Goal: Task Accomplishment & Management: Manage account settings

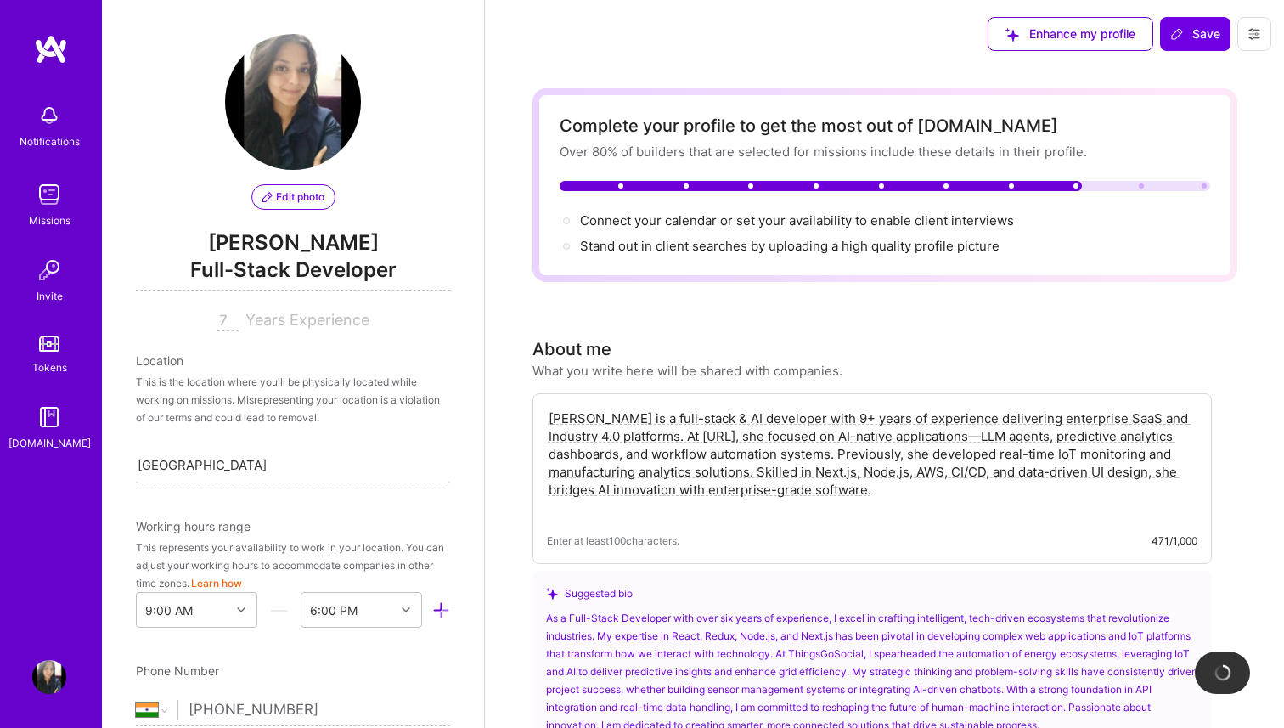
select select "IN"
select select "Right Now"
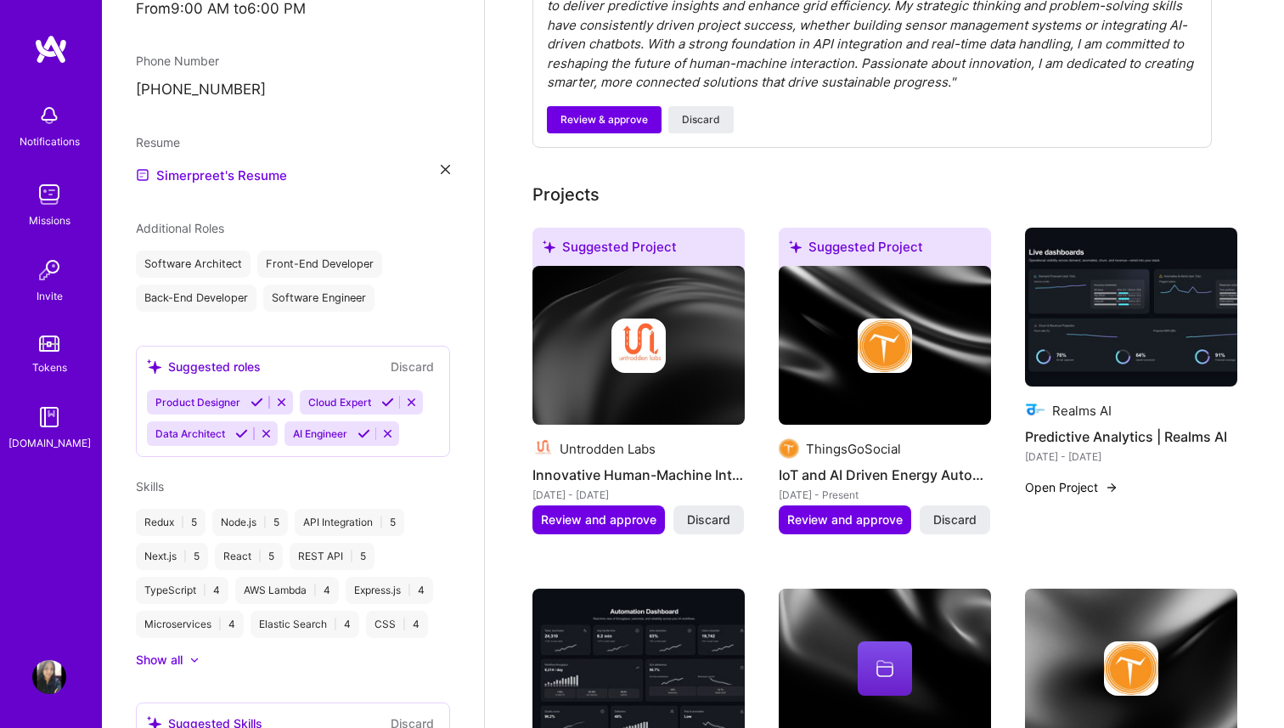
scroll to position [667, 0]
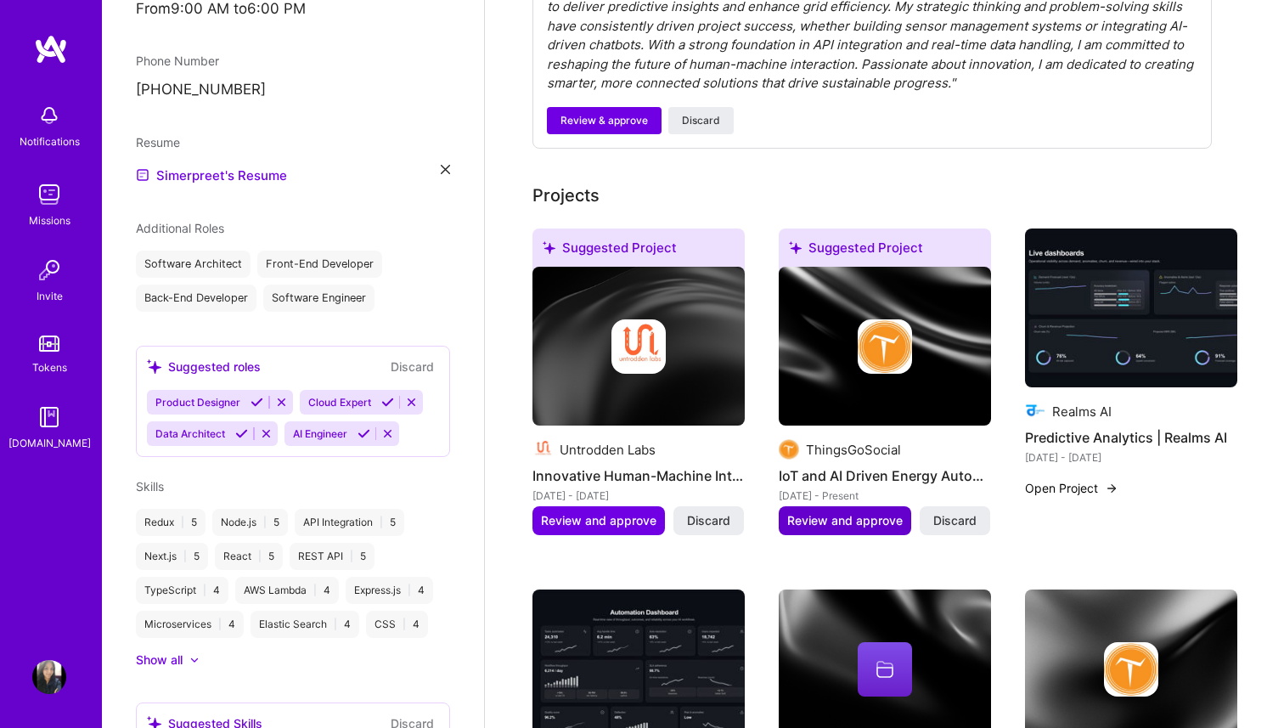
click at [850, 518] on span "Review and approve" at bounding box center [845, 520] width 116 height 17
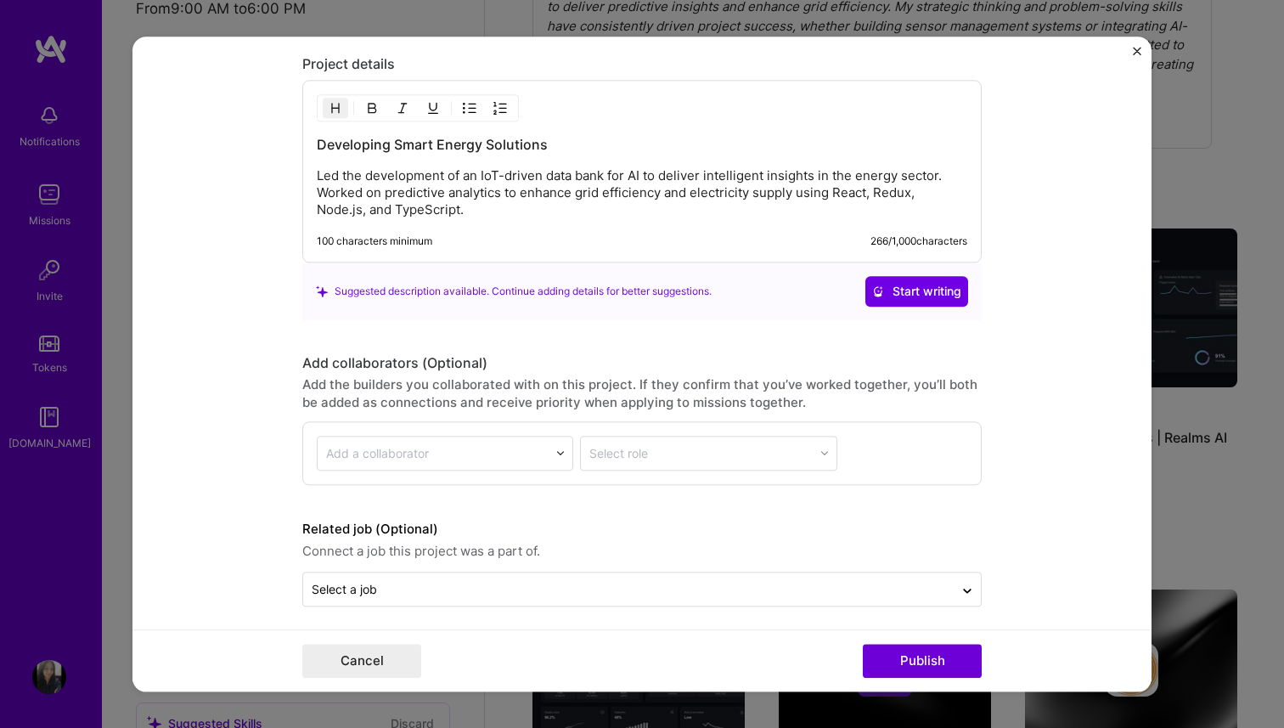
scroll to position [1928, 0]
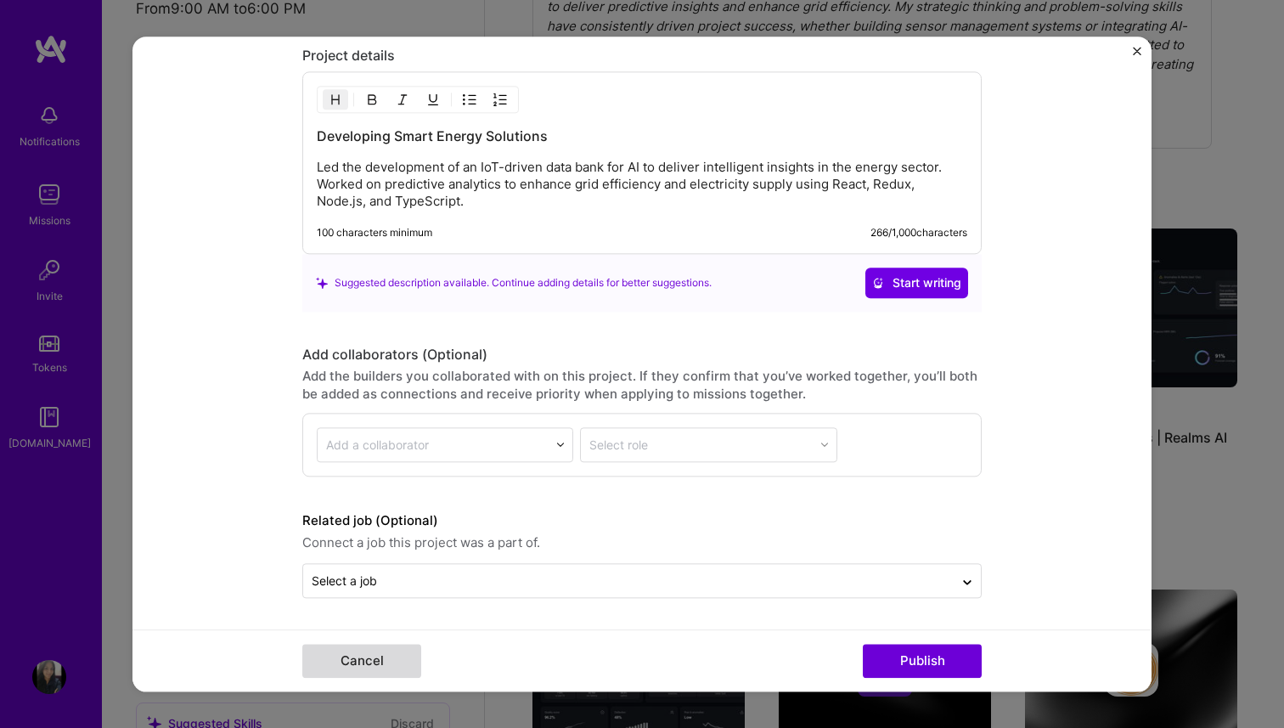
click at [387, 669] on button "Cancel" at bounding box center [361, 661] width 119 height 34
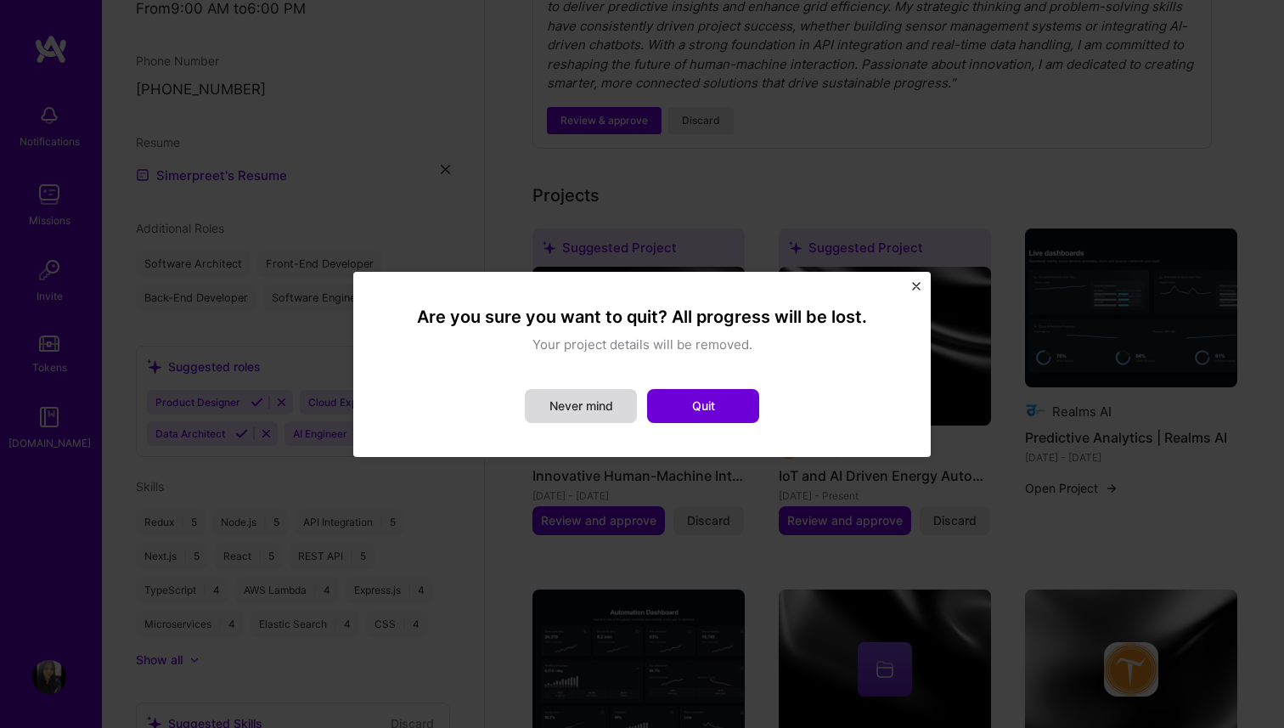
click at [594, 401] on button "Never mind" at bounding box center [581, 406] width 112 height 34
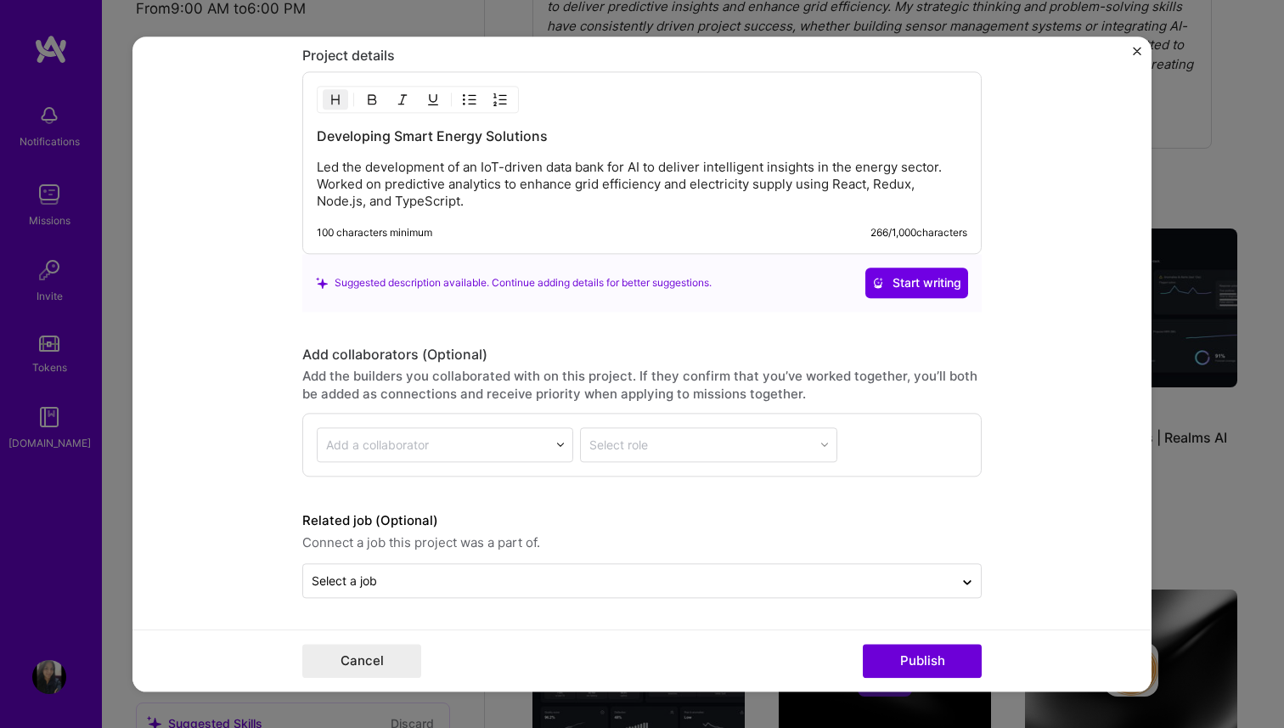
click at [1144, 53] on form "Editing suggested project This project is suggested based on your LinkedIn, res…" at bounding box center [642, 364] width 1019 height 655
click at [1139, 52] on img "Close" at bounding box center [1137, 51] width 8 height 8
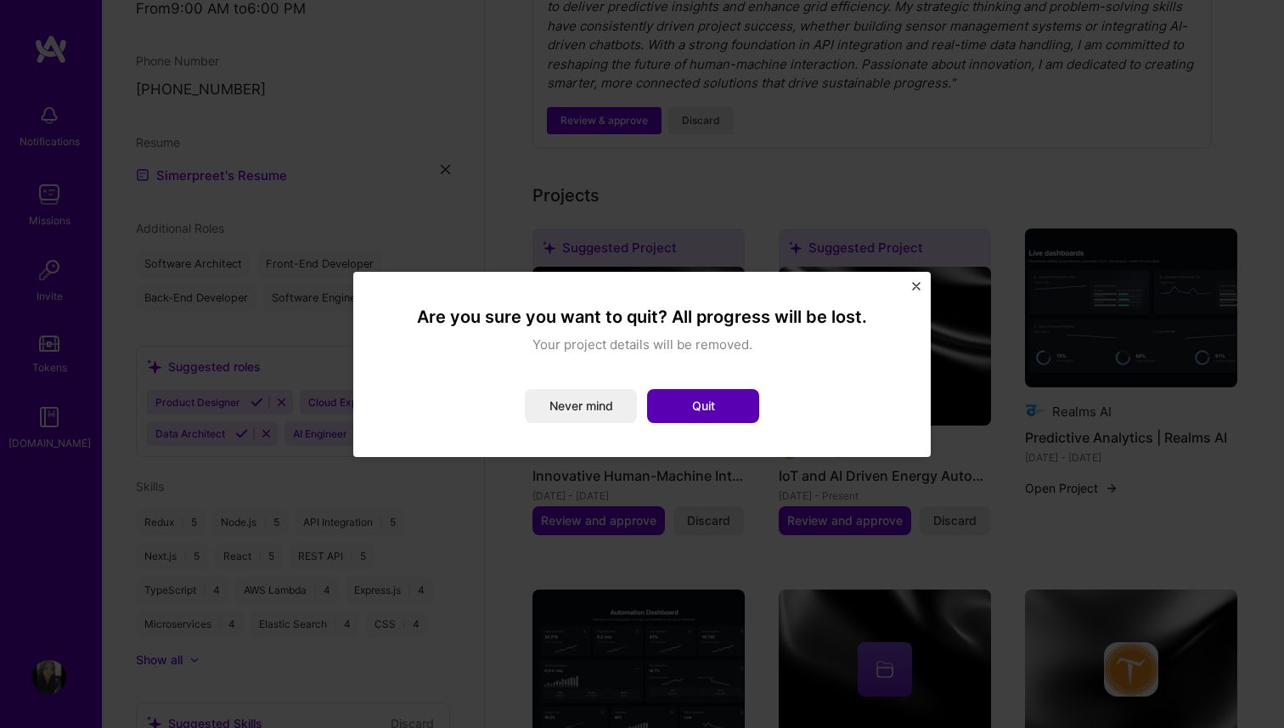
click at [691, 405] on button "Quit" at bounding box center [703, 406] width 112 height 34
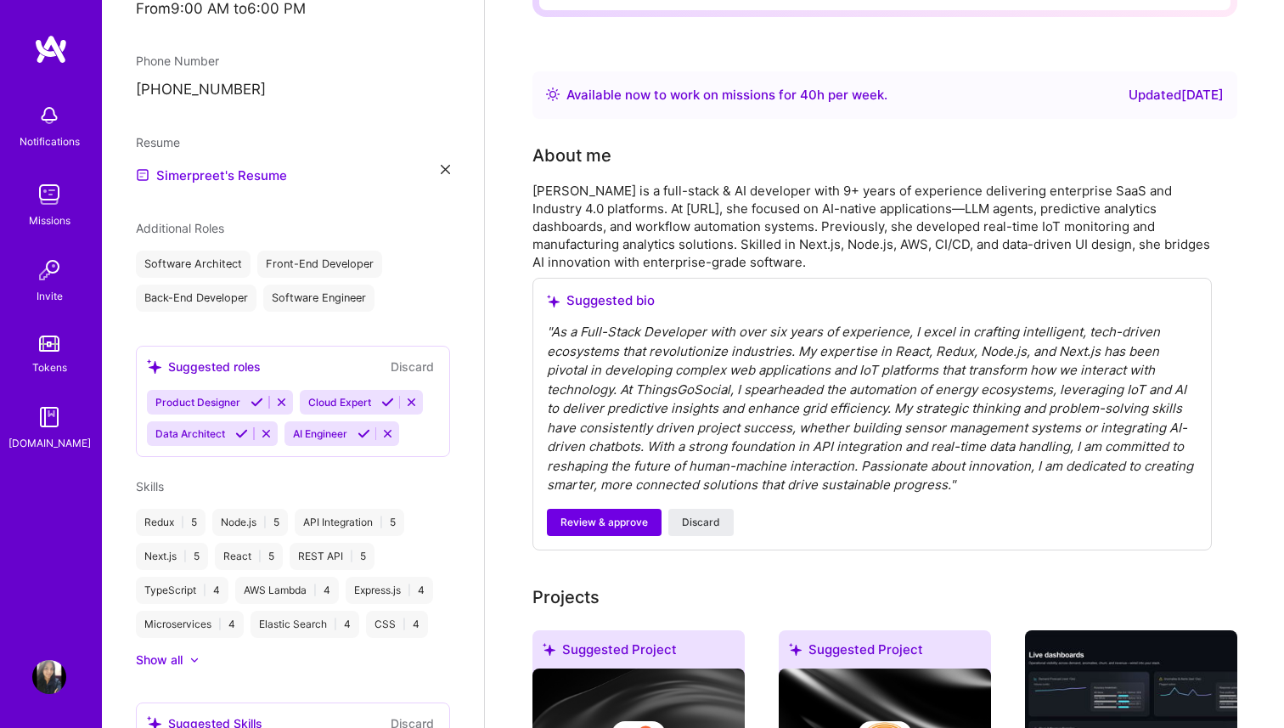
scroll to position [341, 0]
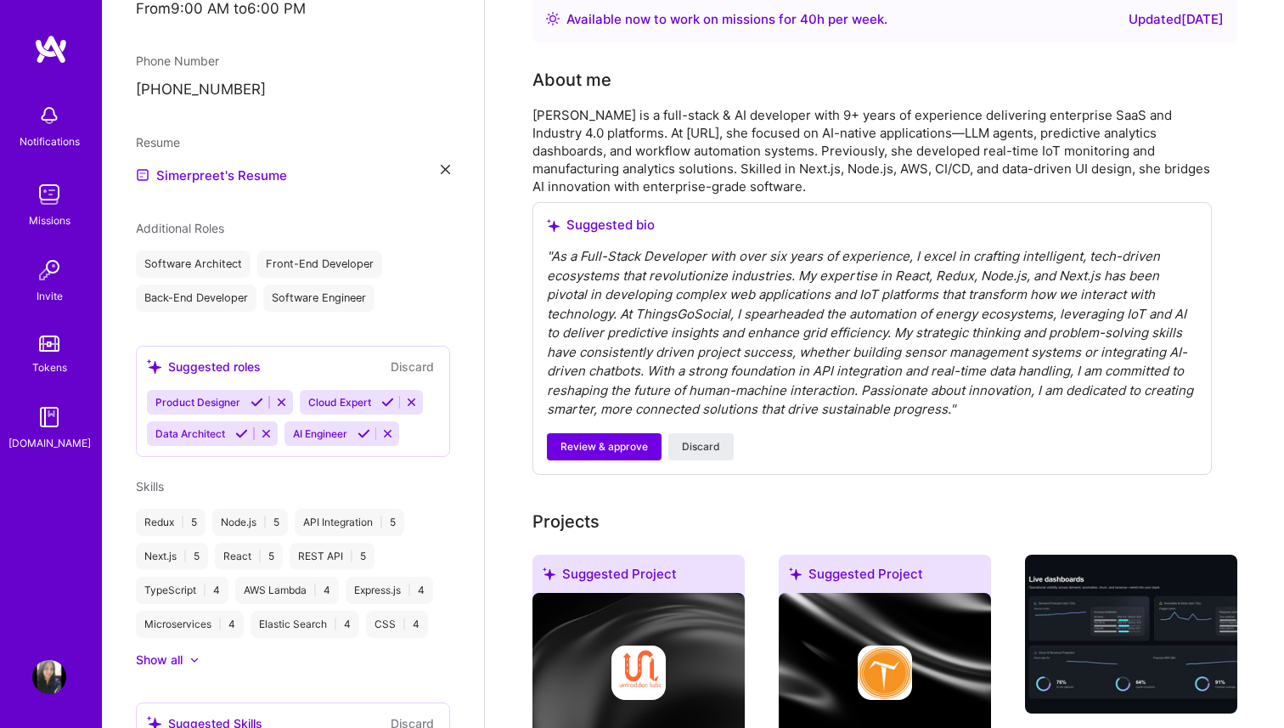
click at [874, 287] on div "" As a Full-Stack Developer with over six years of experience, I excel in craft…" at bounding box center [872, 333] width 651 height 172
click at [670, 388] on div "" As a Full-Stack Developer with over six years of experience, I excel in craft…" at bounding box center [872, 333] width 651 height 172
click at [700, 441] on span "Discard" at bounding box center [701, 446] width 38 height 15
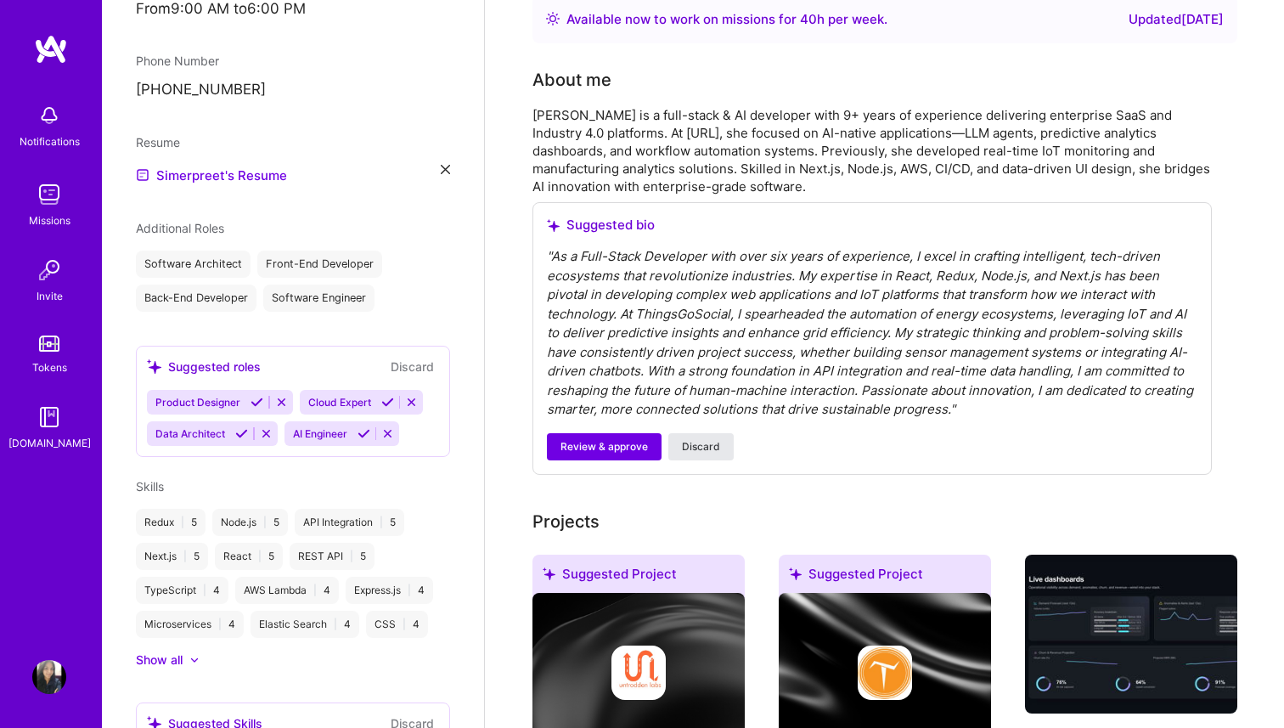
click at [700, 441] on span "Discard" at bounding box center [701, 446] width 38 height 15
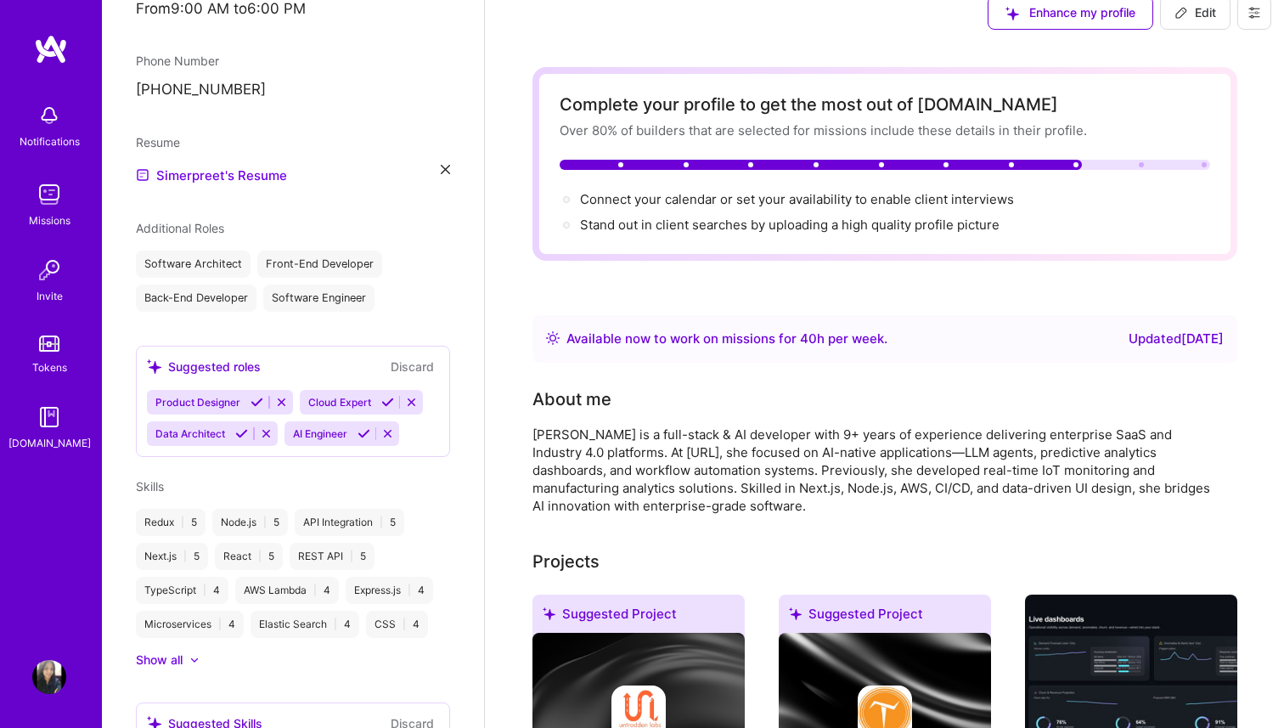
scroll to position [0, 0]
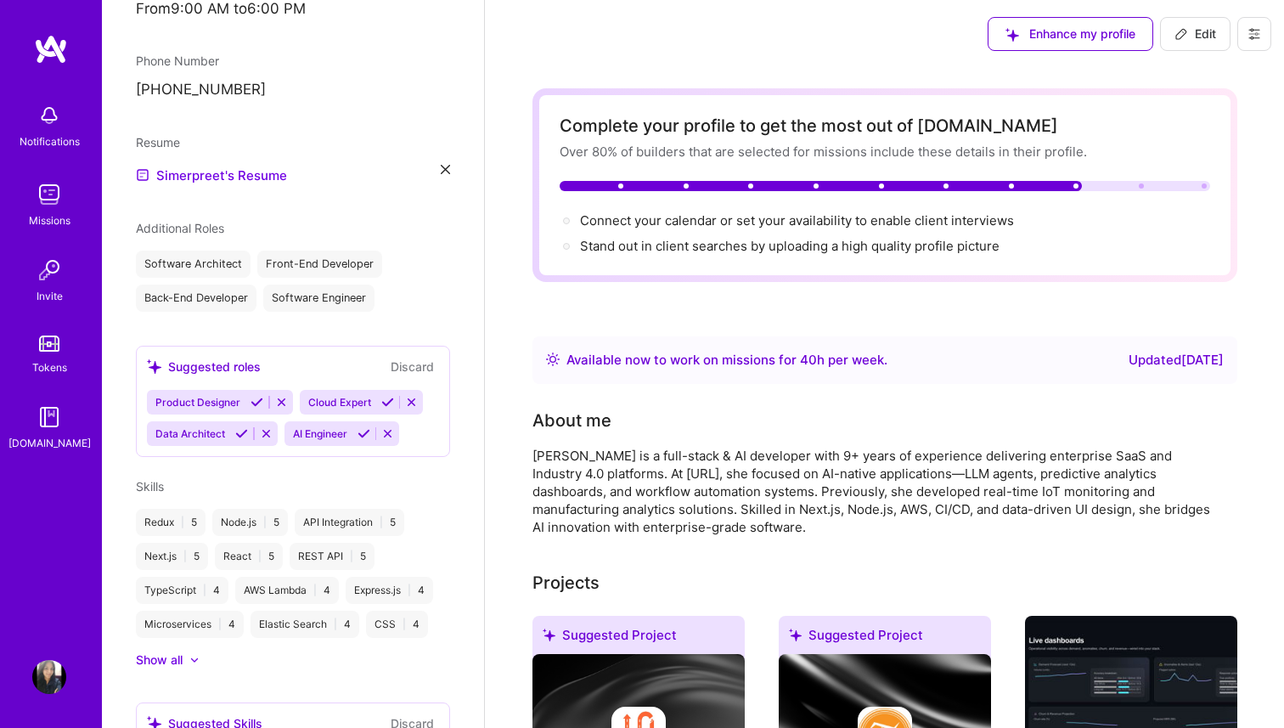
click at [1027, 48] on button "Enhance my profile" at bounding box center [1071, 34] width 166 height 34
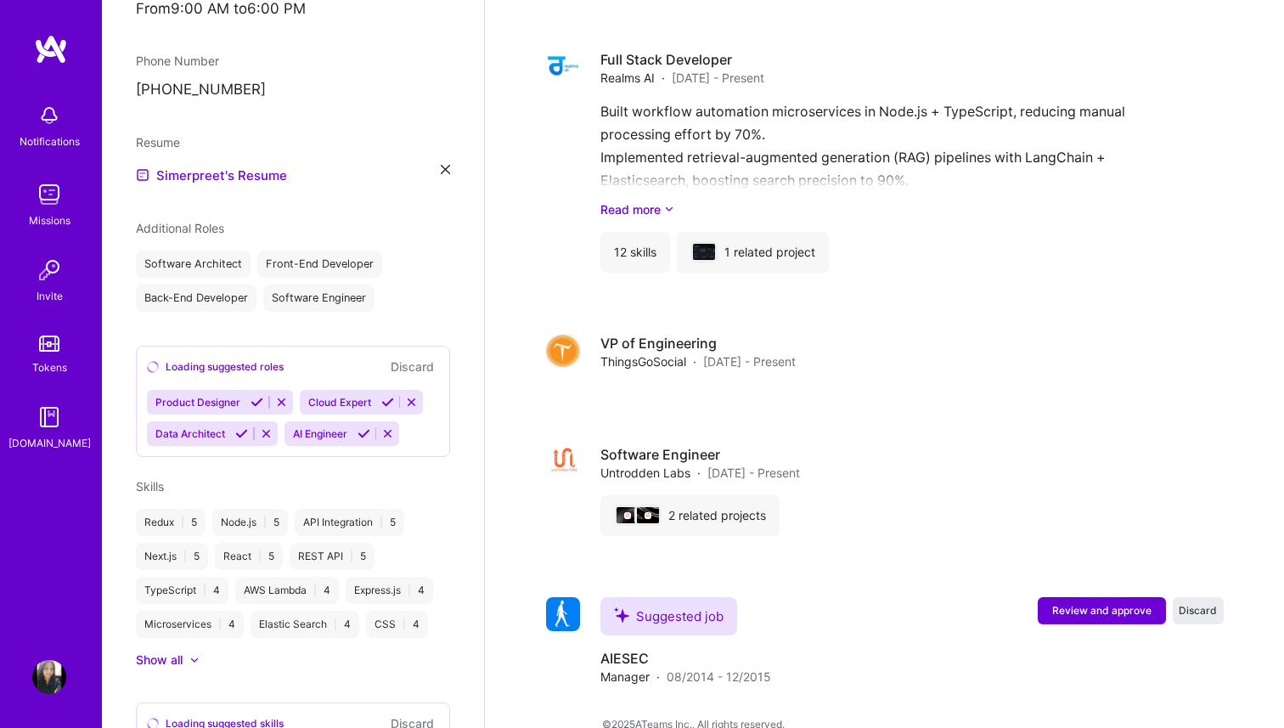
scroll to position [2121, 0]
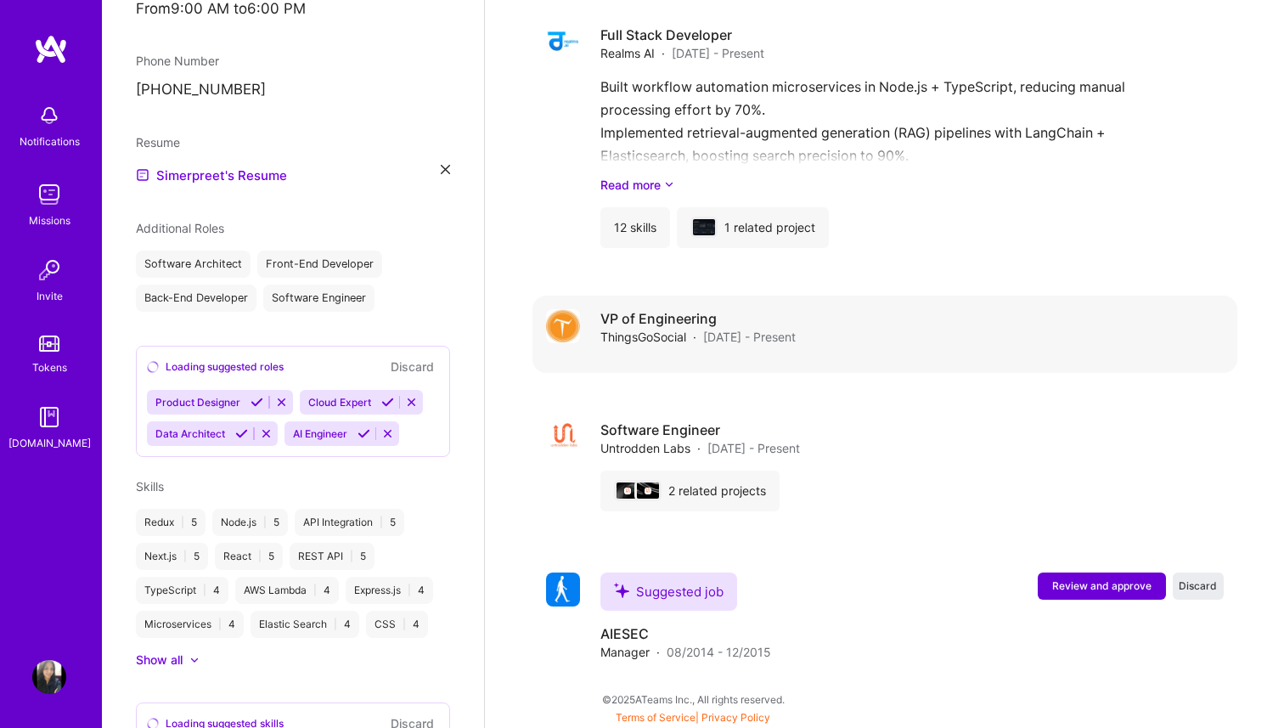
click at [735, 328] on span "[DATE] - Present" at bounding box center [749, 337] width 93 height 18
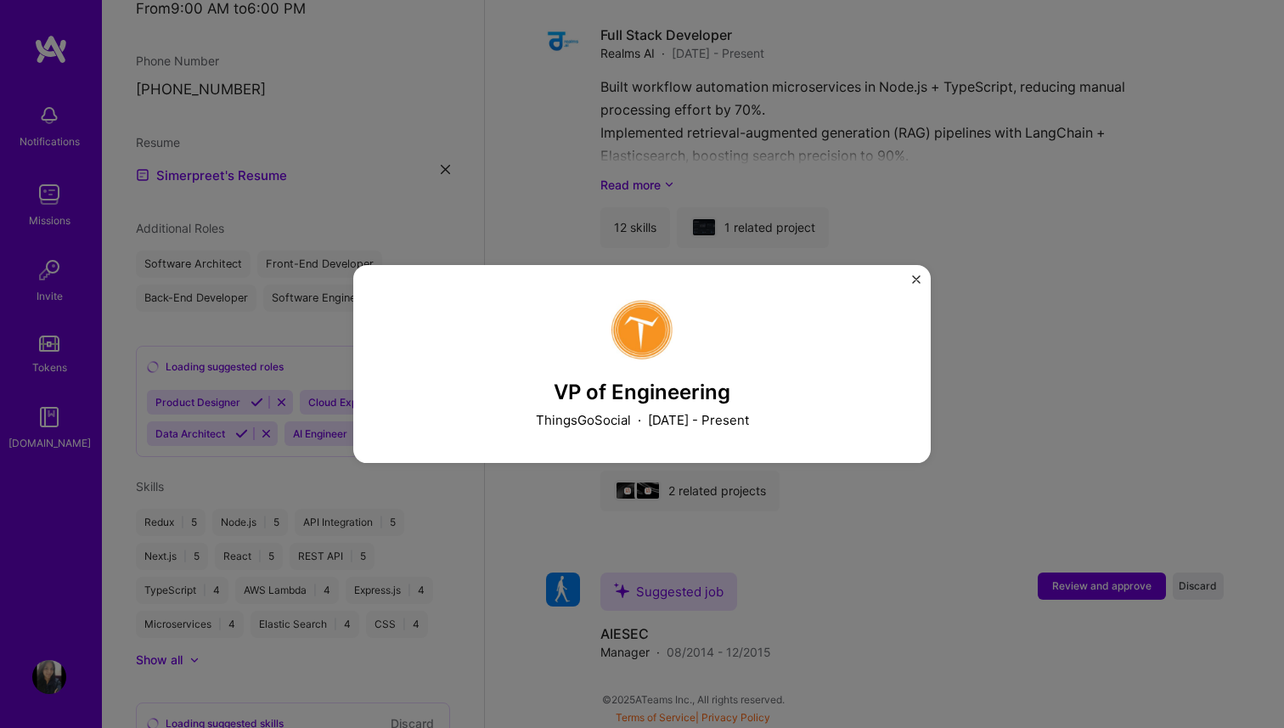
click at [1003, 344] on div "VP of Engineering ThingsGoSocial · [DATE] - Present" at bounding box center [642, 364] width 1284 height 728
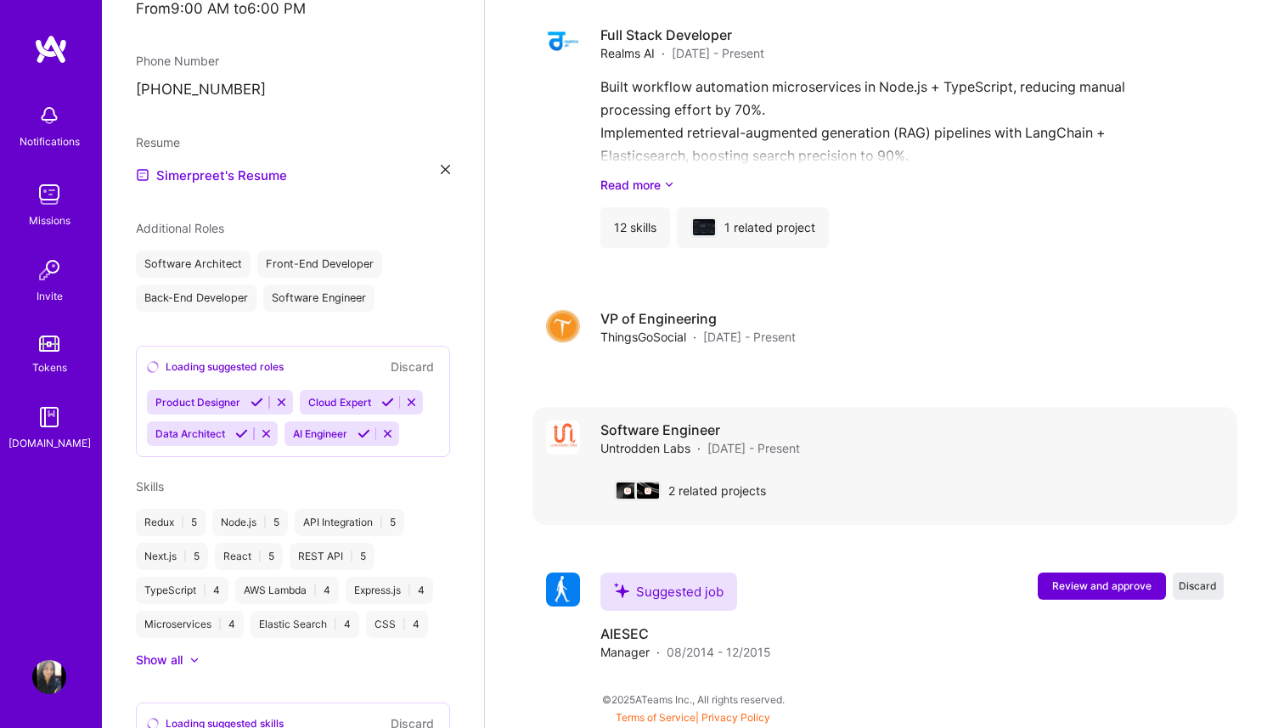
click at [856, 436] on div "Software Engineer Untrodden Labs · [DATE] - Present" at bounding box center [912, 438] width 623 height 37
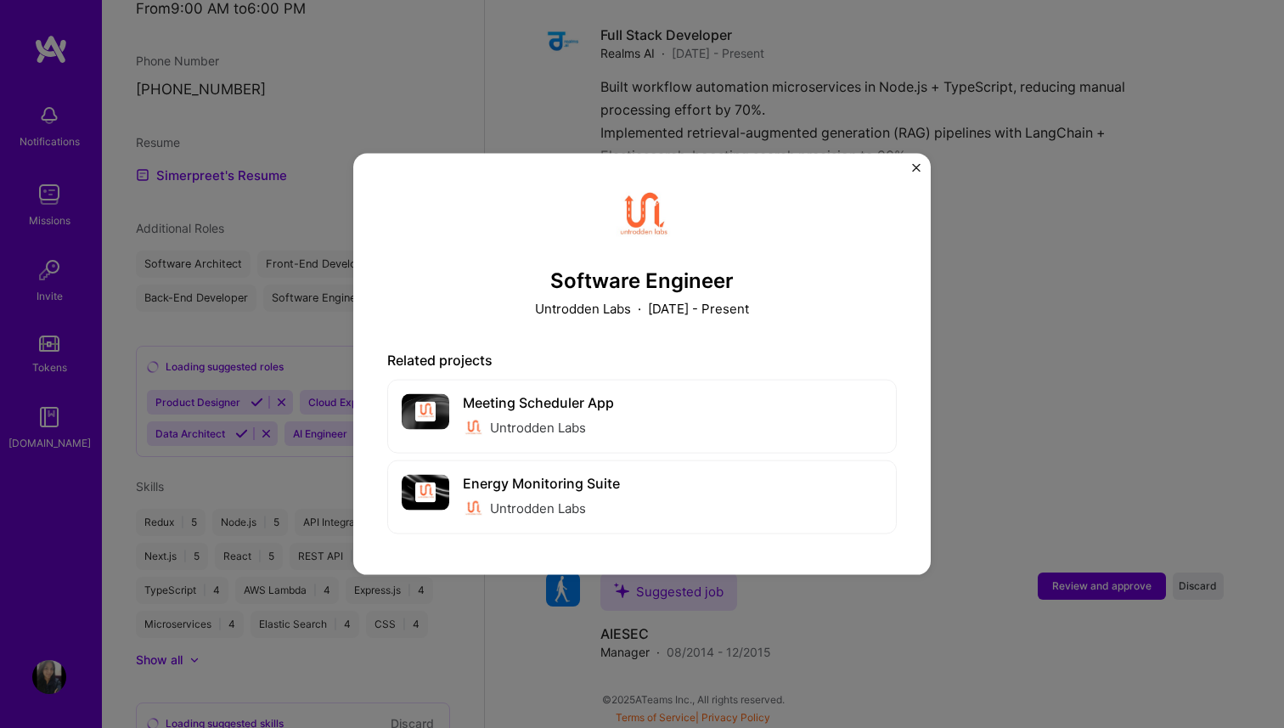
click at [1065, 314] on div "Software Engineer Untrodden Labs · [DATE] - Present Related projects Meeting Sc…" at bounding box center [642, 364] width 1284 height 728
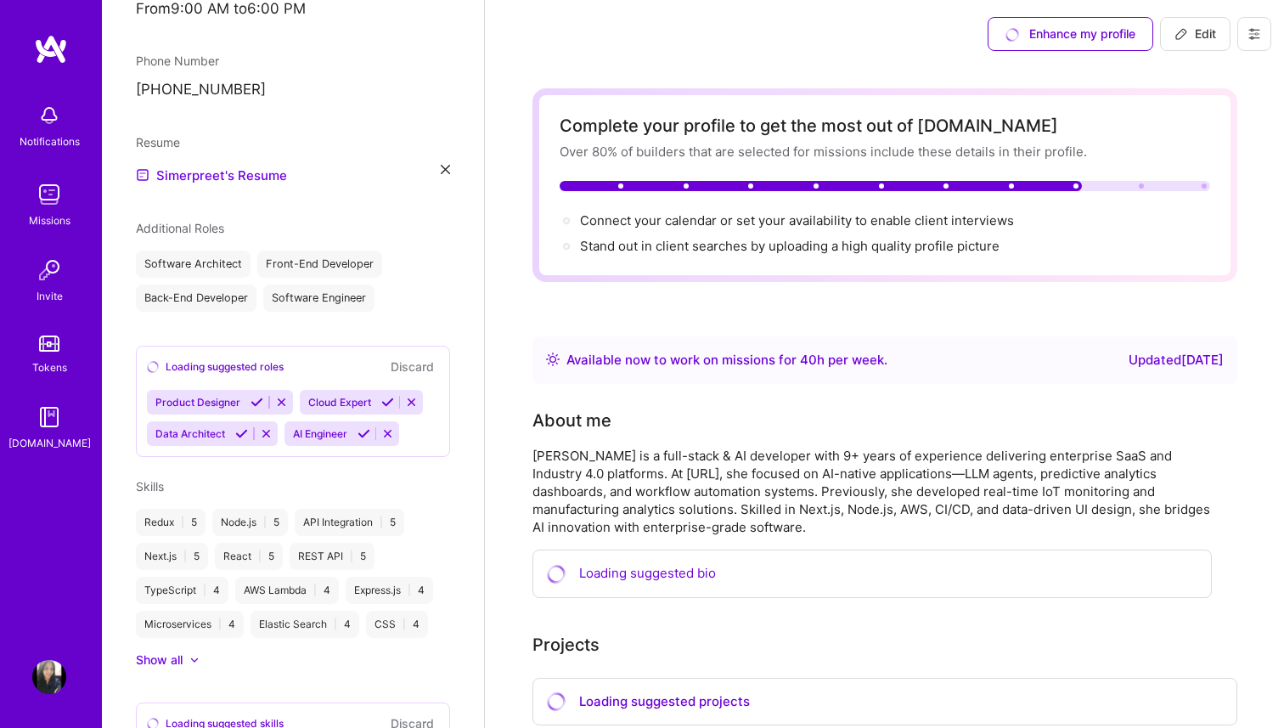
click at [1187, 42] on button "Edit" at bounding box center [1195, 34] width 70 height 34
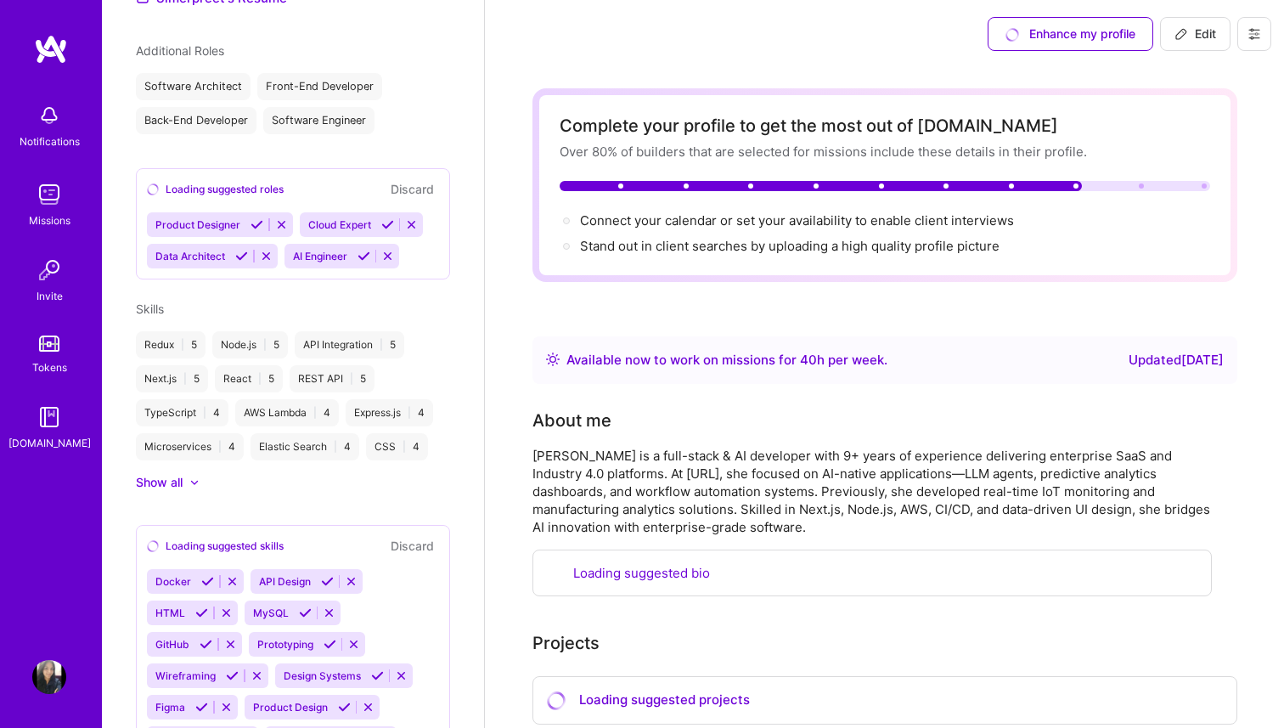
select select "IN"
select select "Right Now"
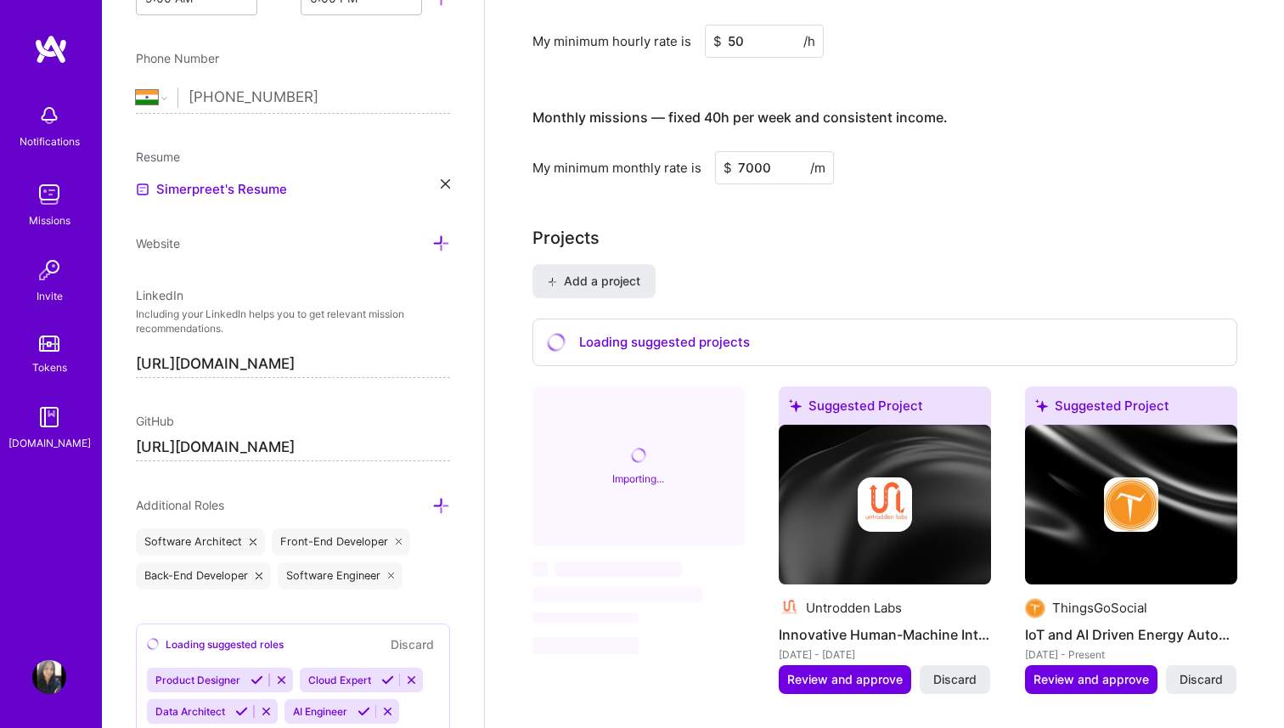
scroll to position [1074, 0]
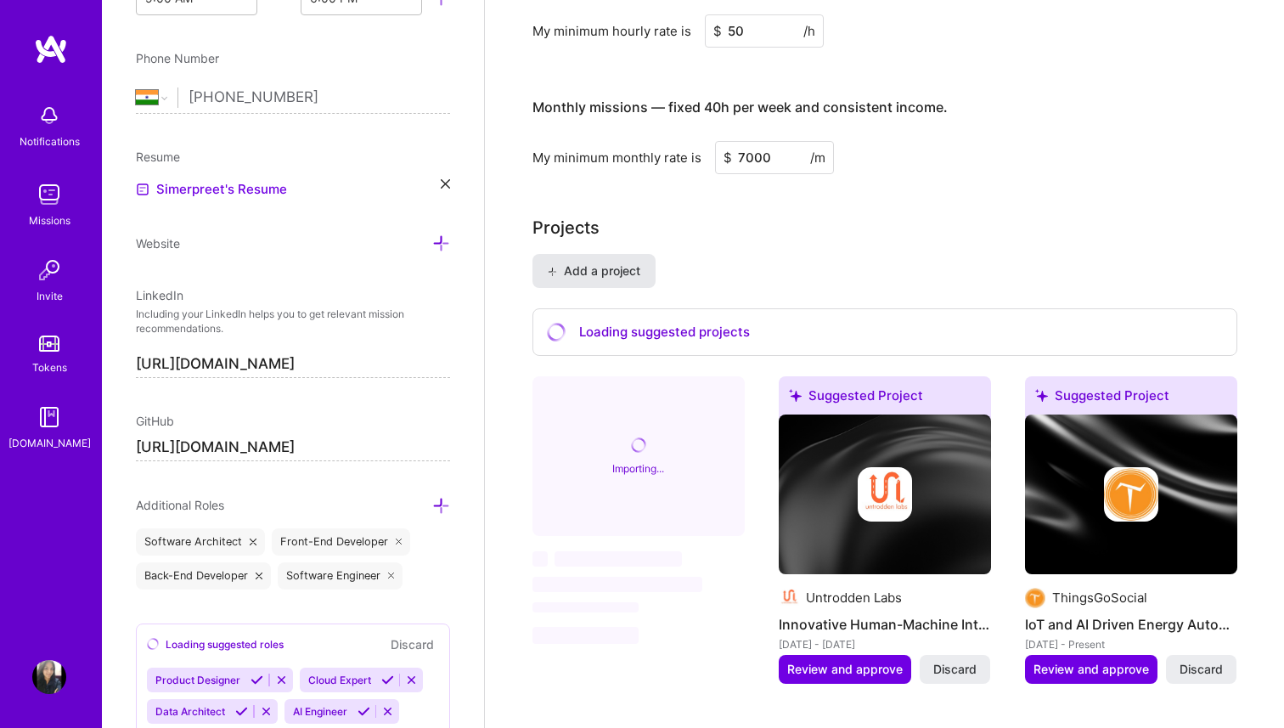
click at [602, 271] on span "Add a project" at bounding box center [593, 270] width 93 height 17
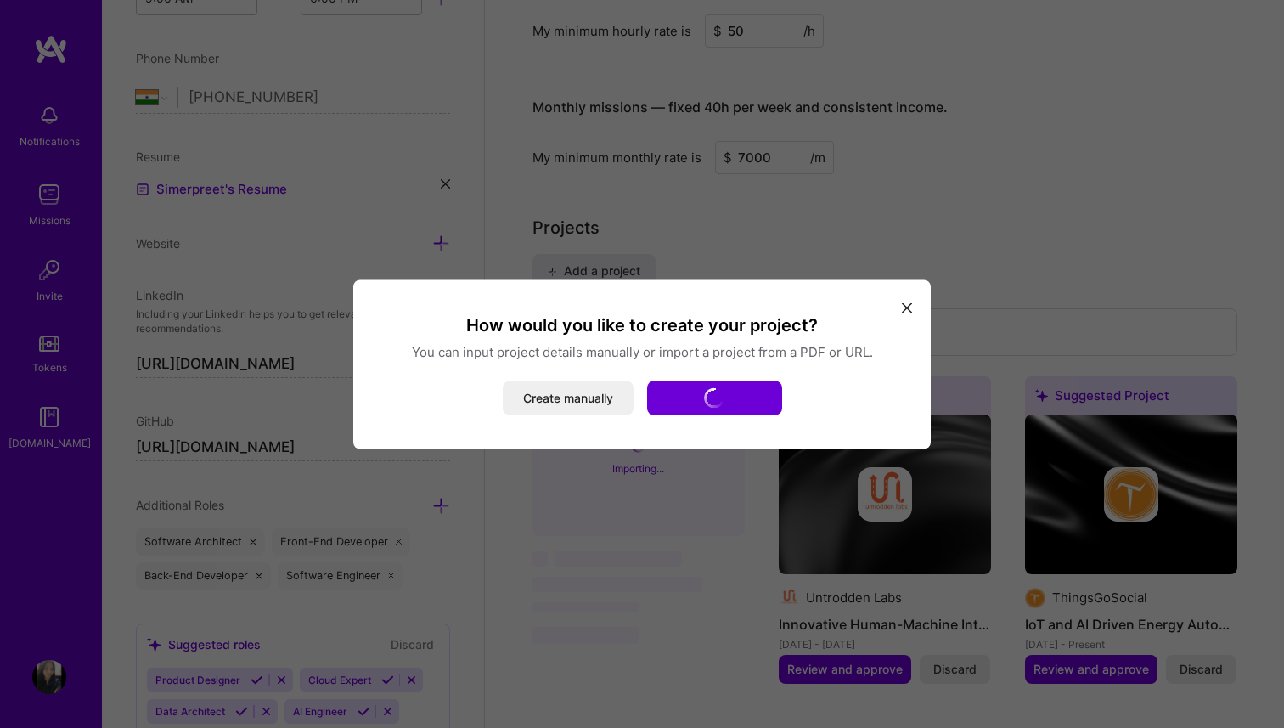
click at [643, 358] on p "You can input project details manually or import a project from a PDF or URL." at bounding box center [642, 351] width 537 height 18
click at [626, 373] on div "How would you like to create your project? You can input project details manual…" at bounding box center [642, 363] width 537 height 101
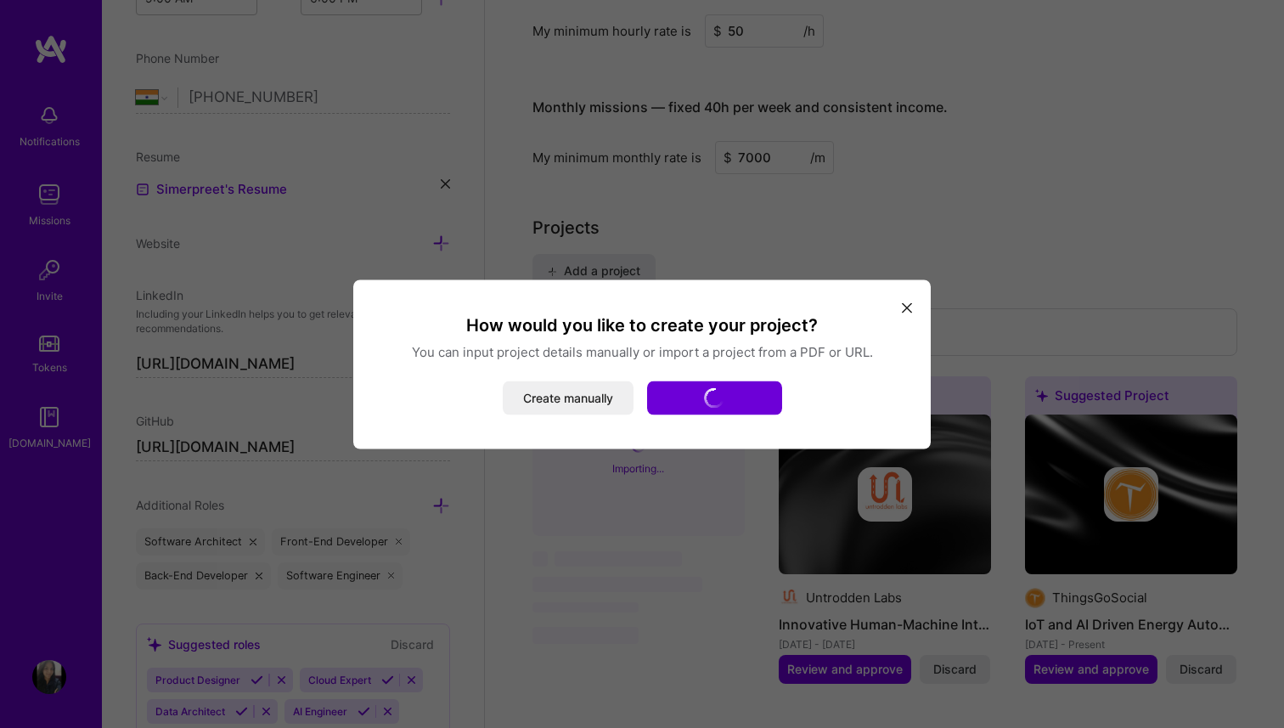
click at [917, 304] on div "How would you like to create your project? You can input project details manual…" at bounding box center [642, 363] width 578 height 169
click at [909, 307] on icon "modal" at bounding box center [907, 308] width 10 height 10
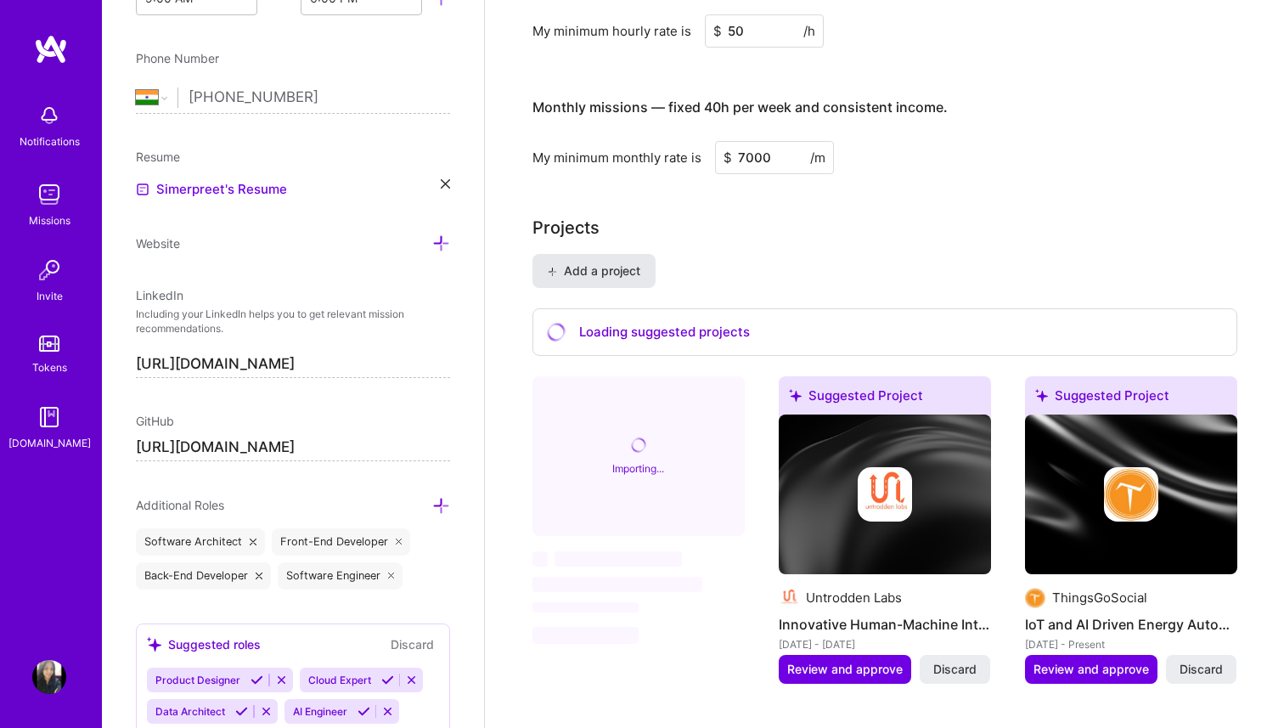
click at [568, 283] on button "Add a project" at bounding box center [594, 271] width 123 height 34
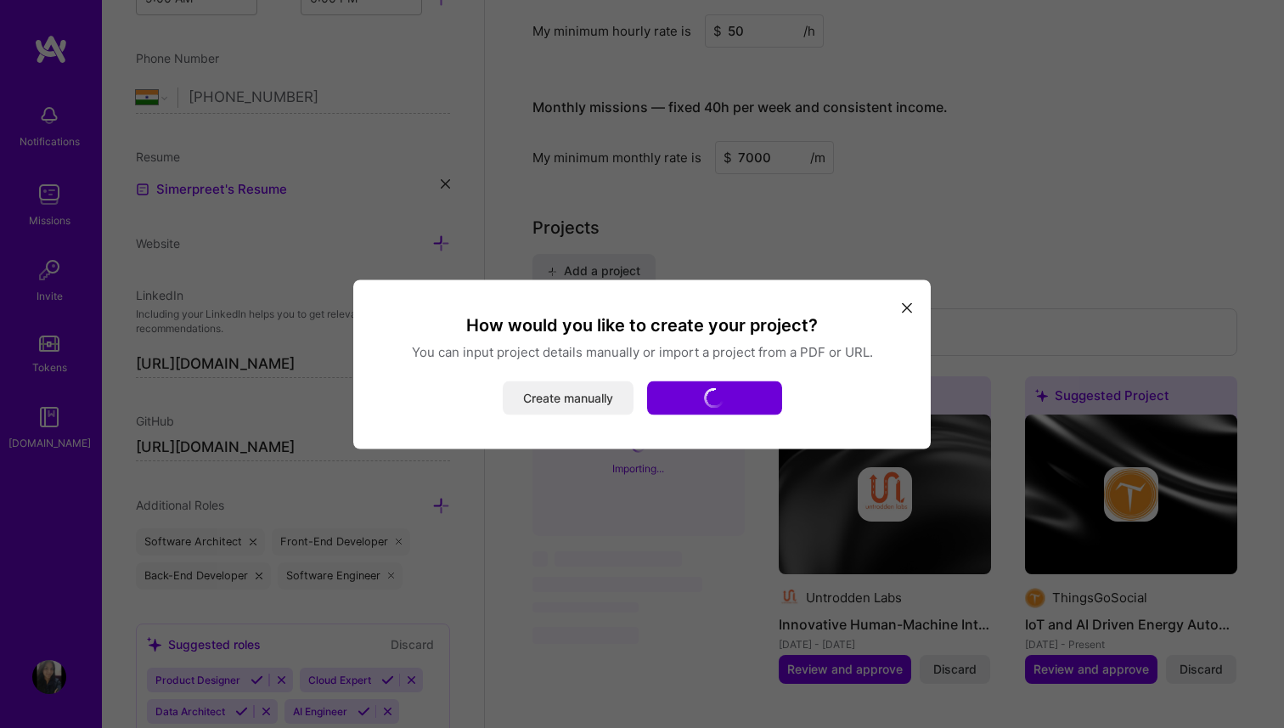
click at [579, 404] on button "Create manually" at bounding box center [568, 398] width 131 height 34
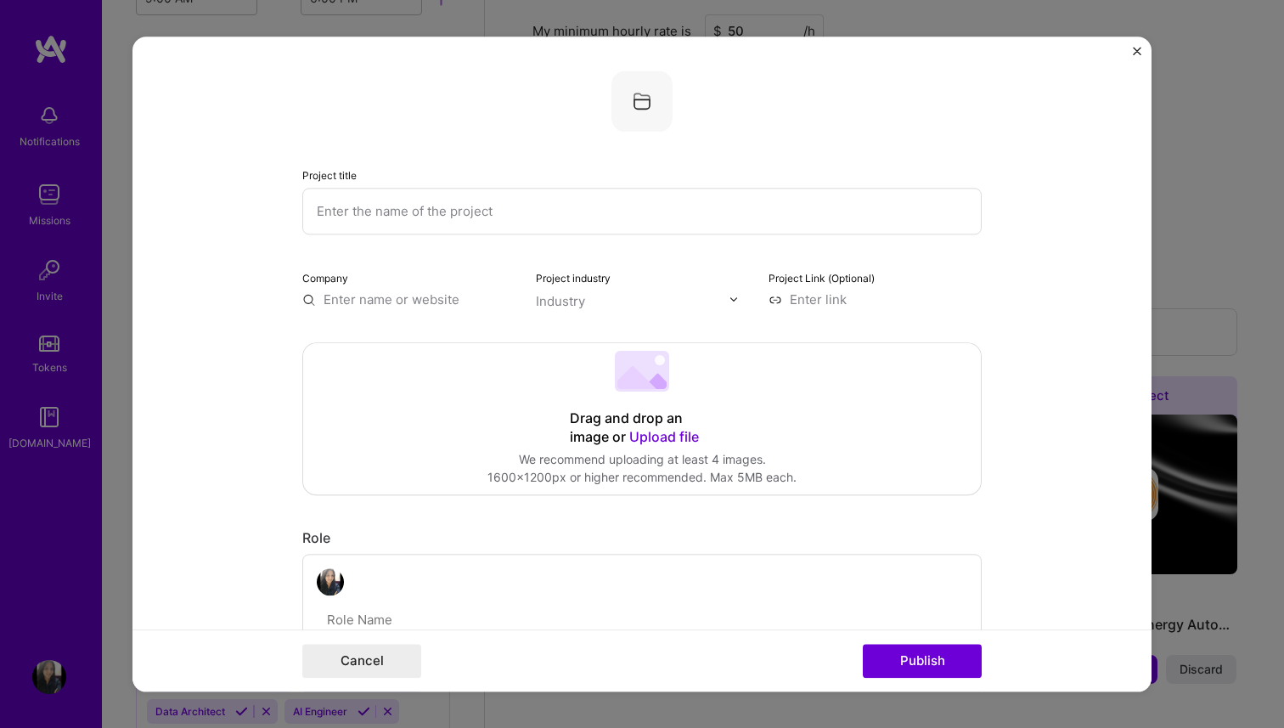
click at [744, 214] on input "text" at bounding box center [642, 211] width 680 height 47
click at [1132, 46] on form "Project title Company Project industry Industry Project Link (Optional) Drag an…" at bounding box center [642, 364] width 1019 height 655
click at [1135, 50] on img "Close" at bounding box center [1137, 51] width 8 height 8
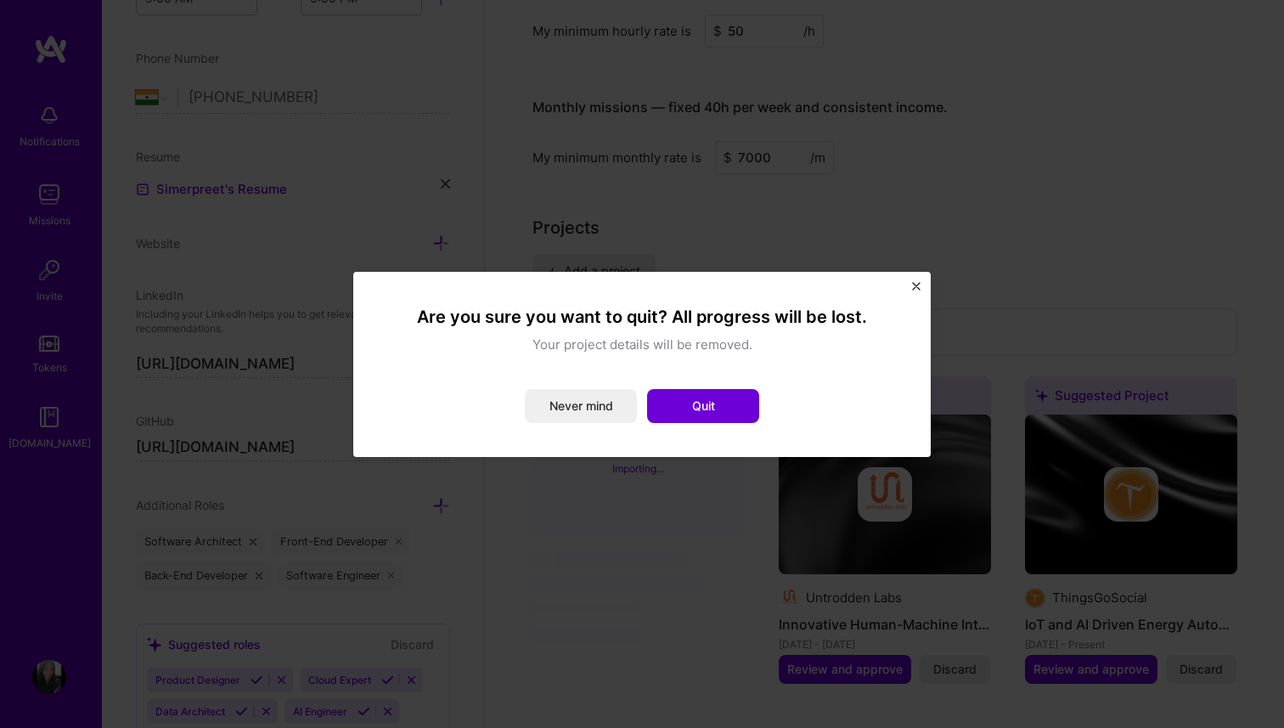
click at [670, 415] on button "Quit" at bounding box center [703, 406] width 112 height 34
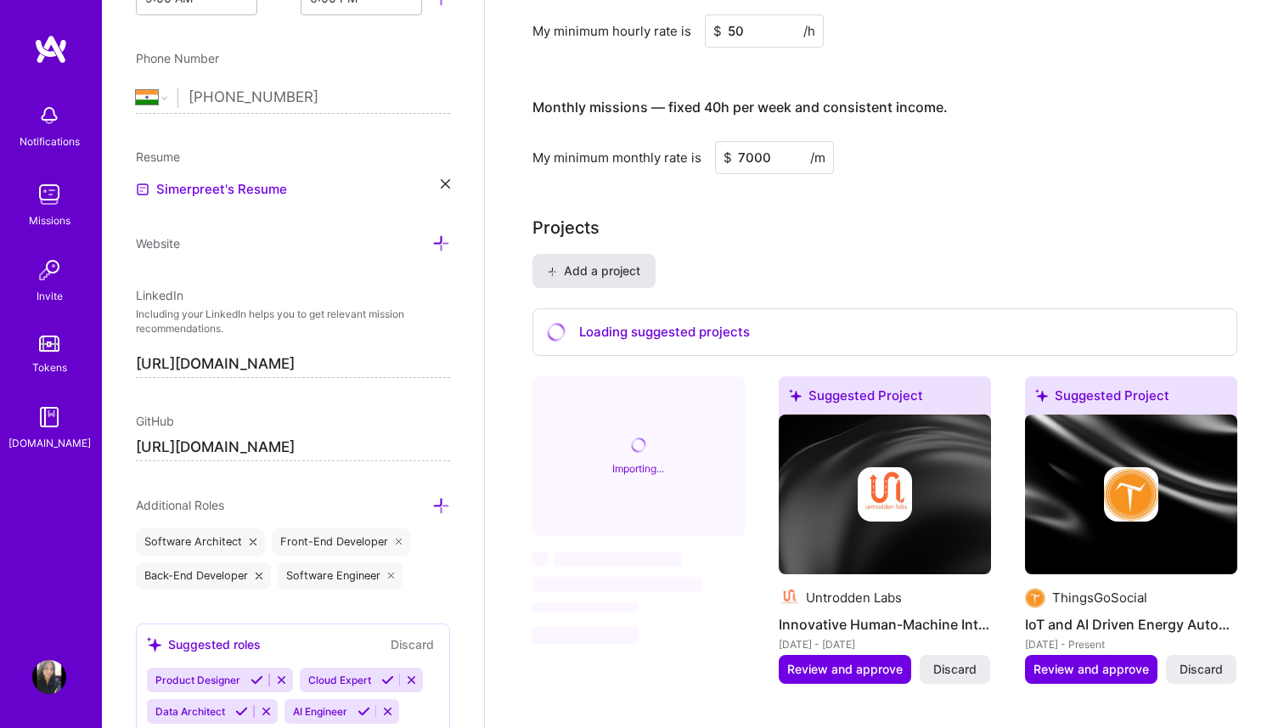
click at [628, 283] on button "Add a project" at bounding box center [594, 271] width 123 height 34
